Goal: Task Accomplishment & Management: Manage account settings

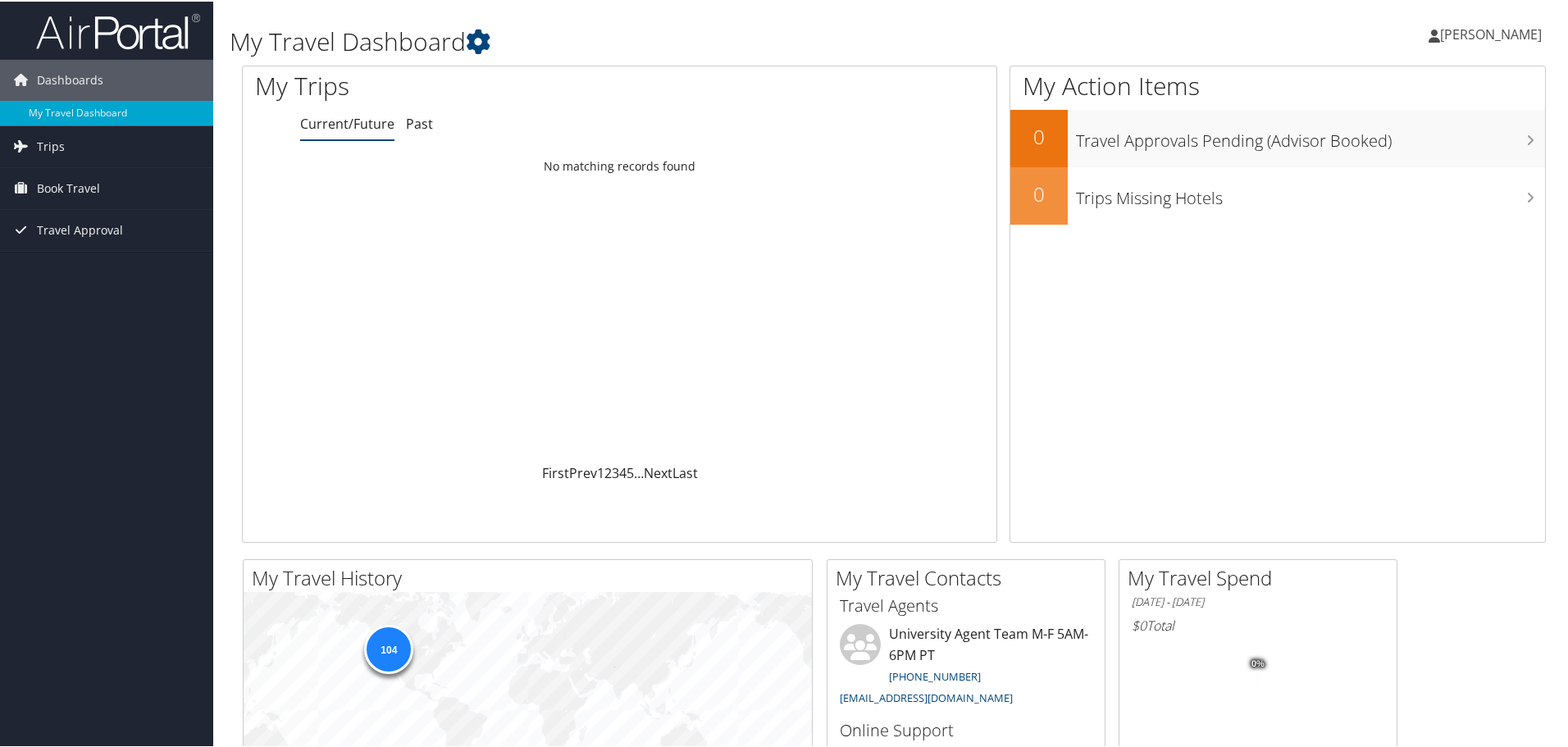
click at [1494, 38] on span "[PERSON_NAME]" at bounding box center [1490, 32] width 102 height 18
click at [1415, 261] on link "Sign Out" at bounding box center [1447, 268] width 183 height 28
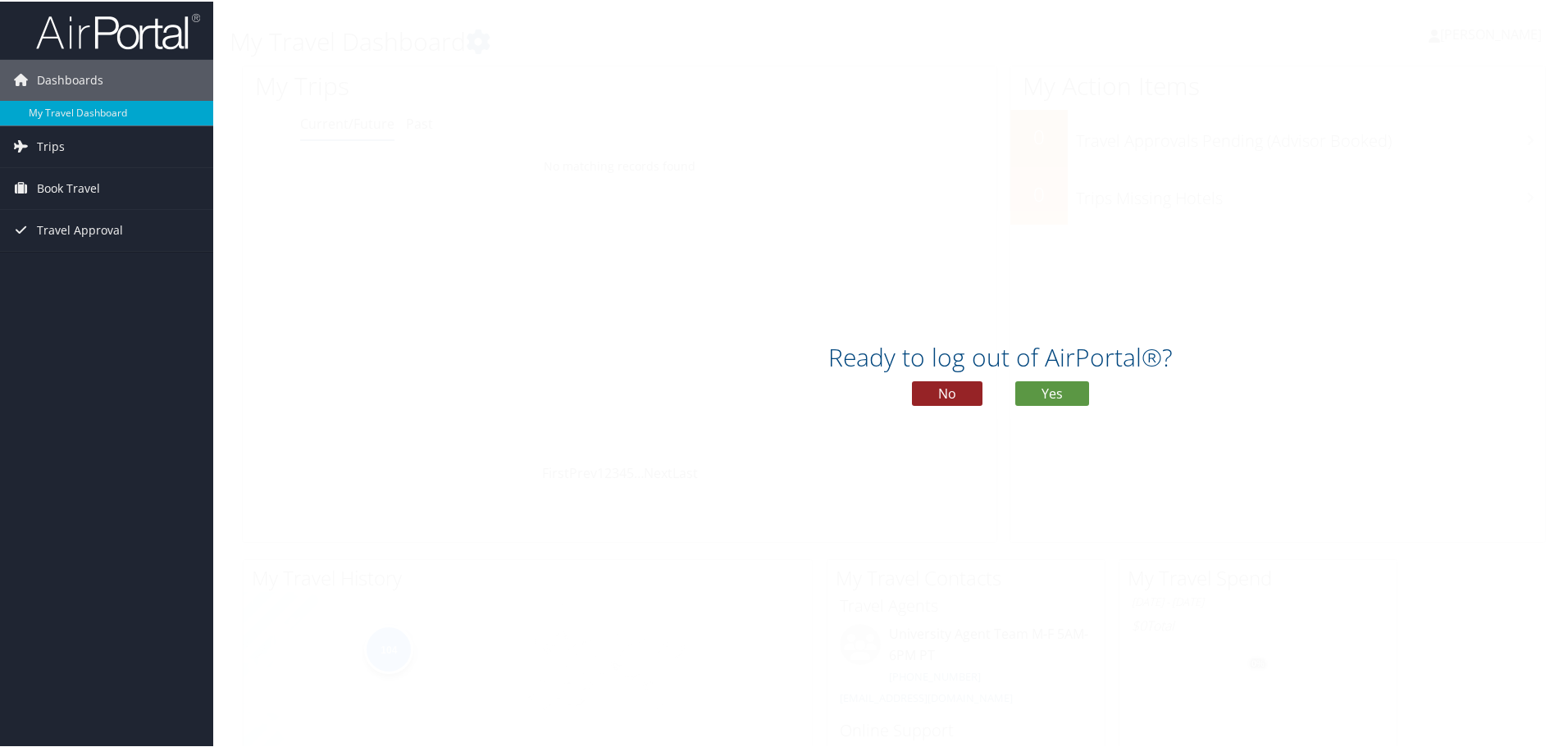
click at [952, 397] on button "No" at bounding box center [947, 392] width 71 height 24
